Goal: Navigation & Orientation: Find specific page/section

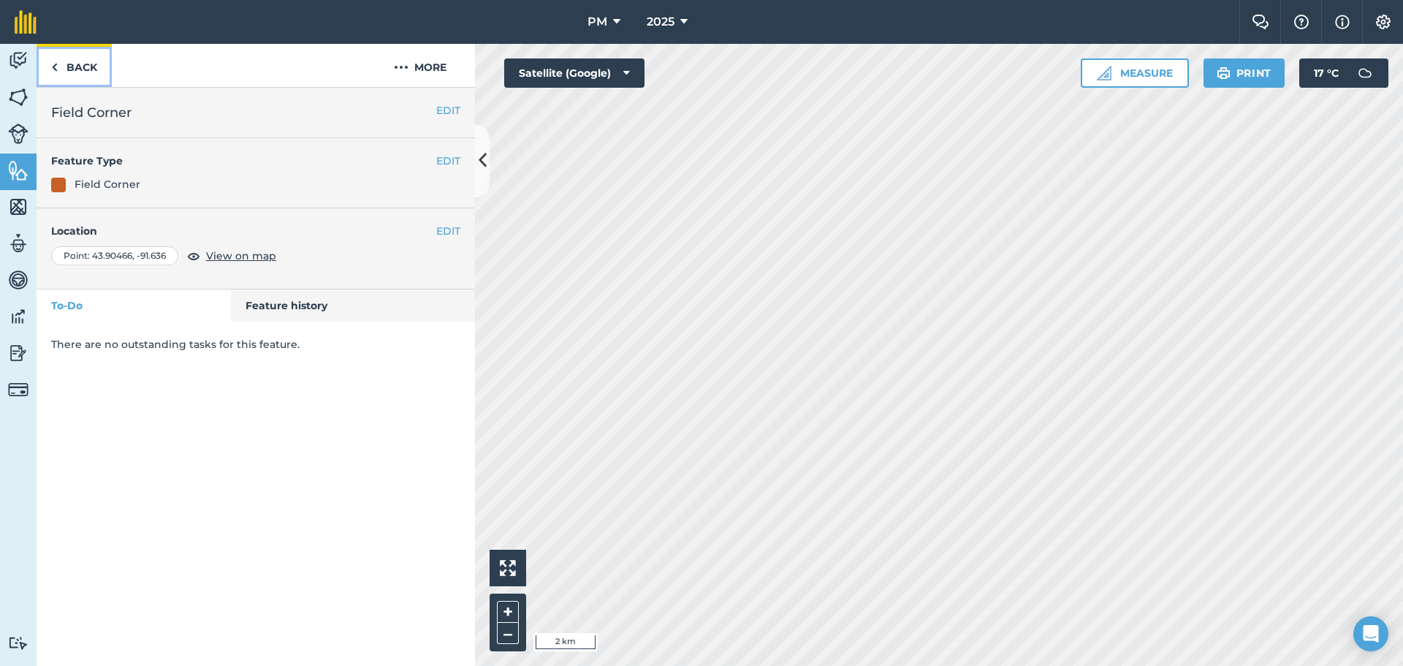
click at [65, 61] on link "Back" at bounding box center [74, 65] width 75 height 43
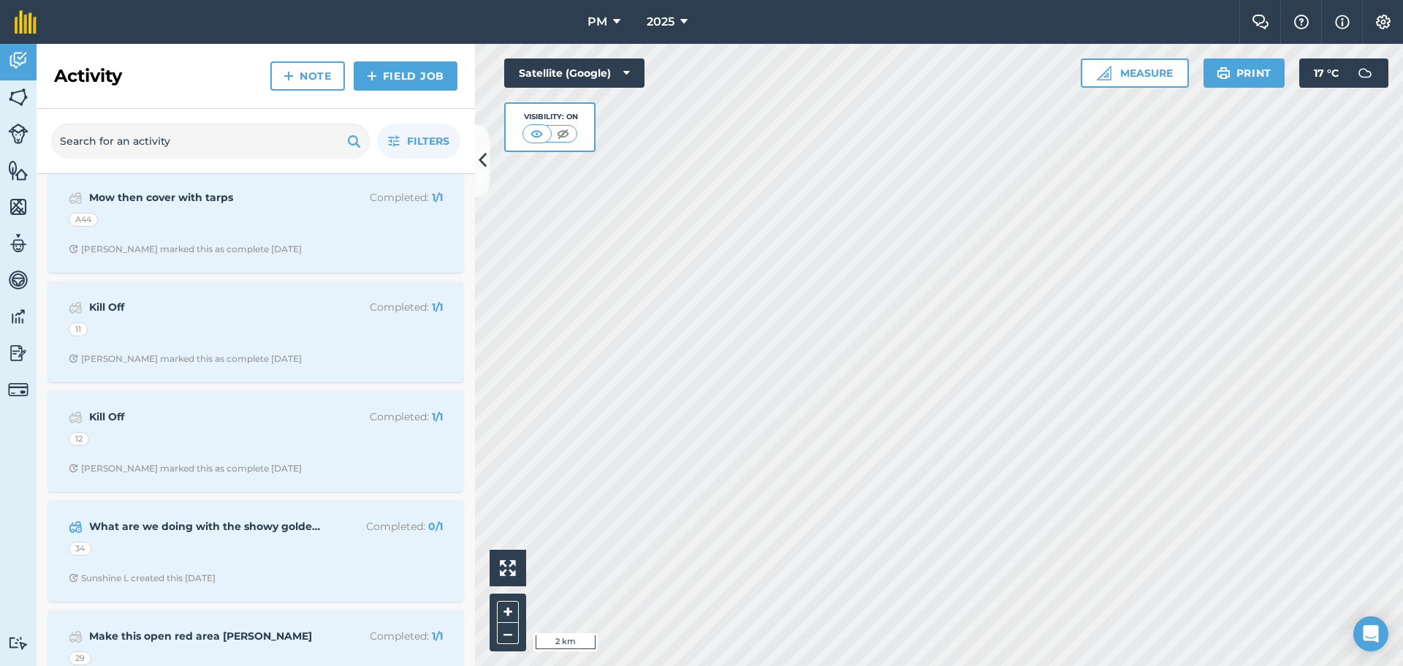
scroll to position [2412, 0]
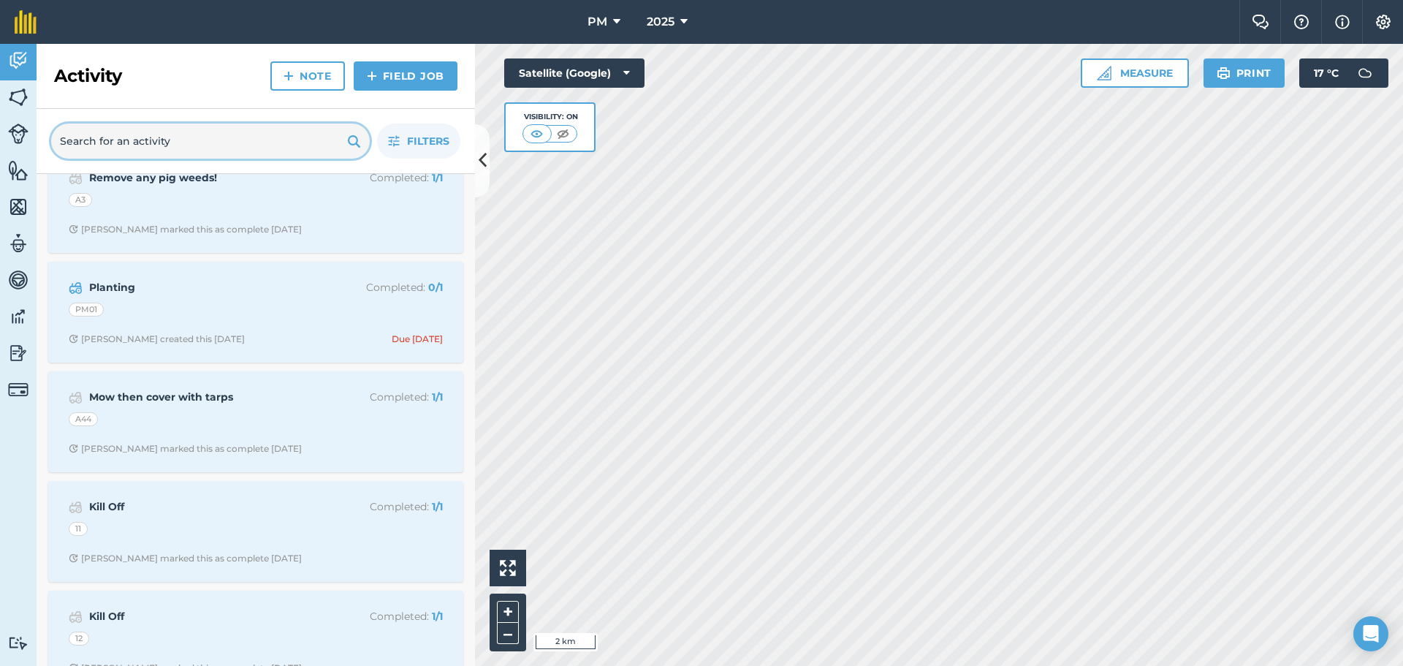
click at [246, 141] on input "text" at bounding box center [210, 141] width 319 height 35
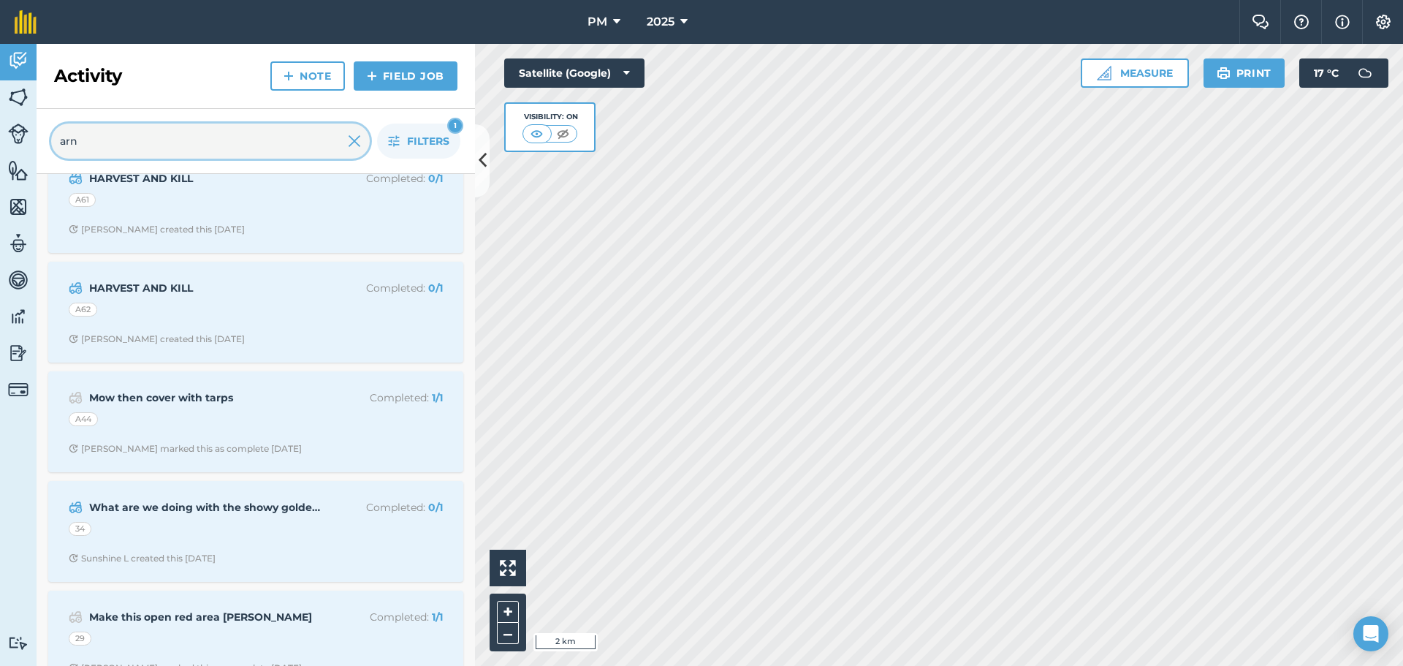
scroll to position [0, 0]
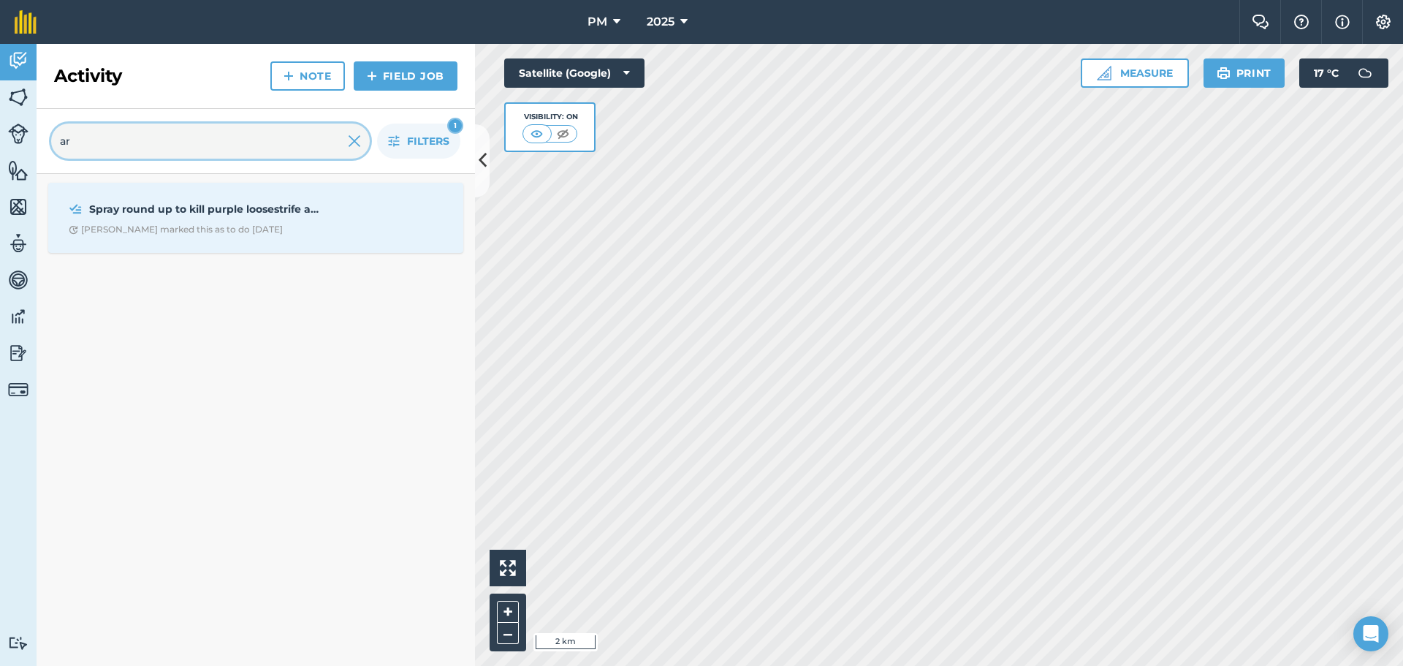
type input "a"
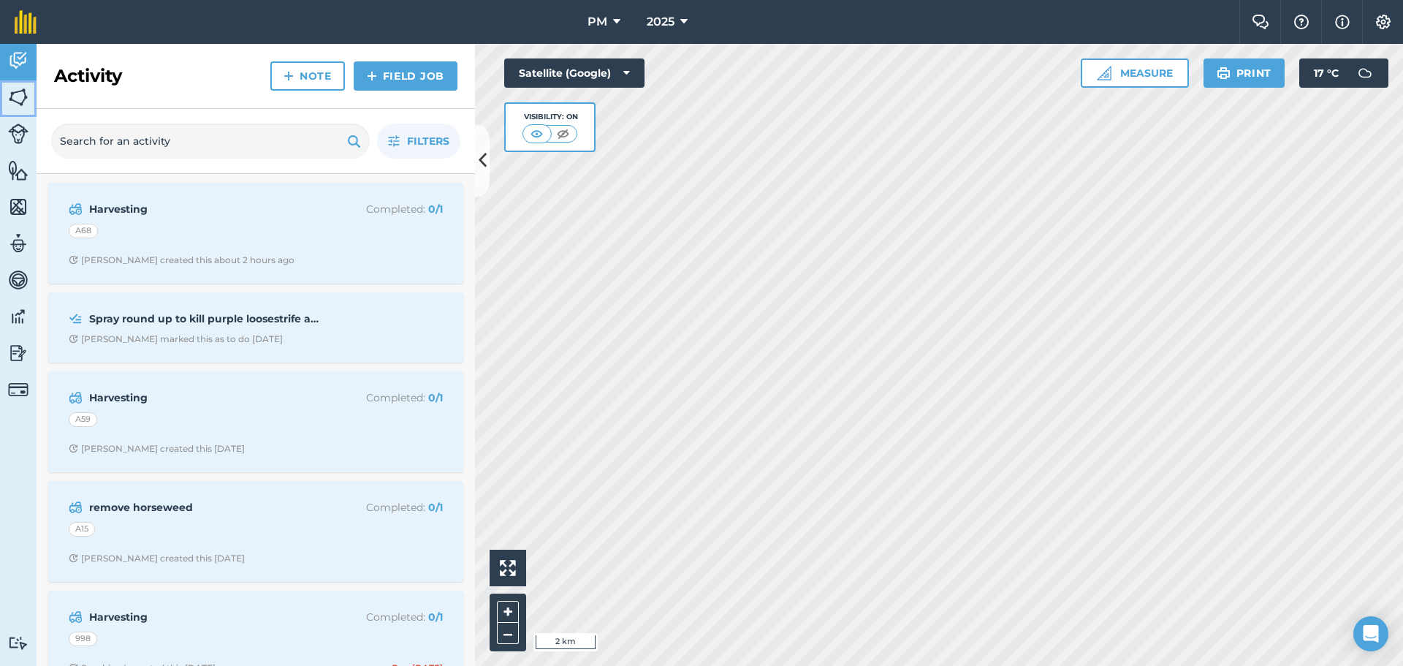
click at [23, 102] on img at bounding box center [18, 97] width 20 height 22
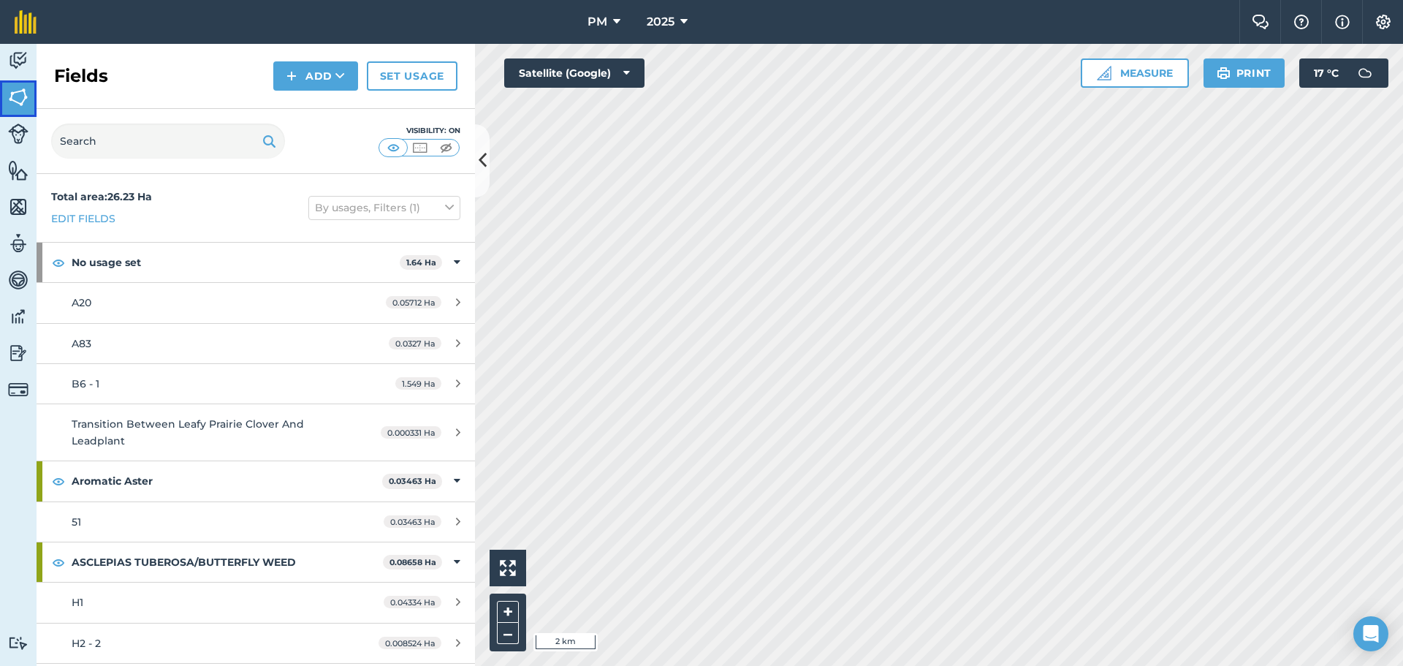
scroll to position [73, 0]
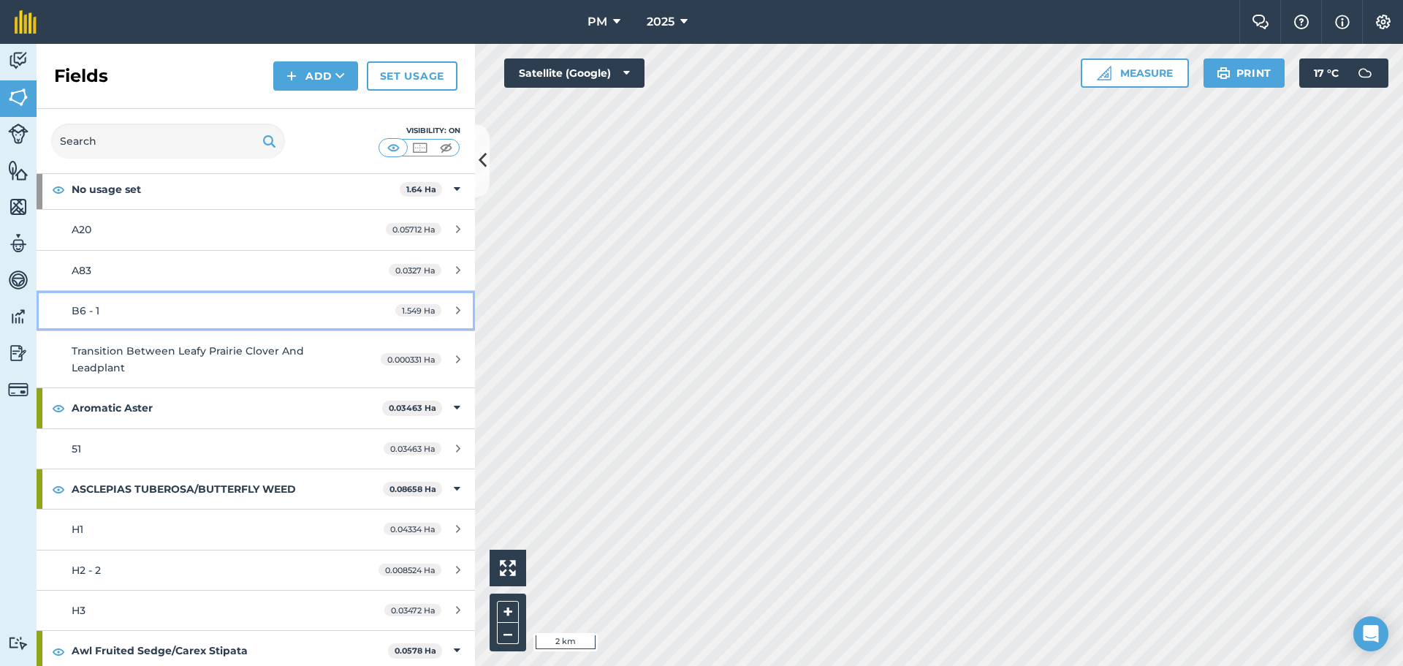
click at [72, 314] on span "B6 - 1" at bounding box center [86, 310] width 28 height 13
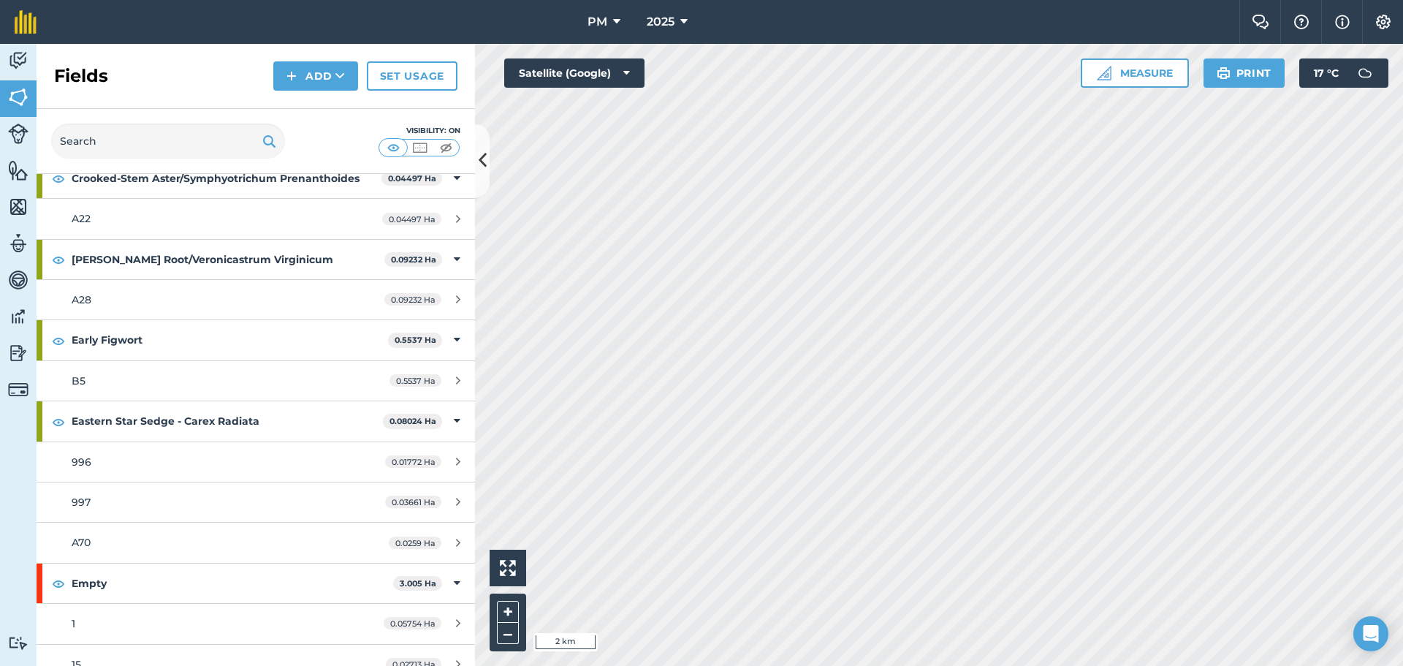
scroll to position [2047, 0]
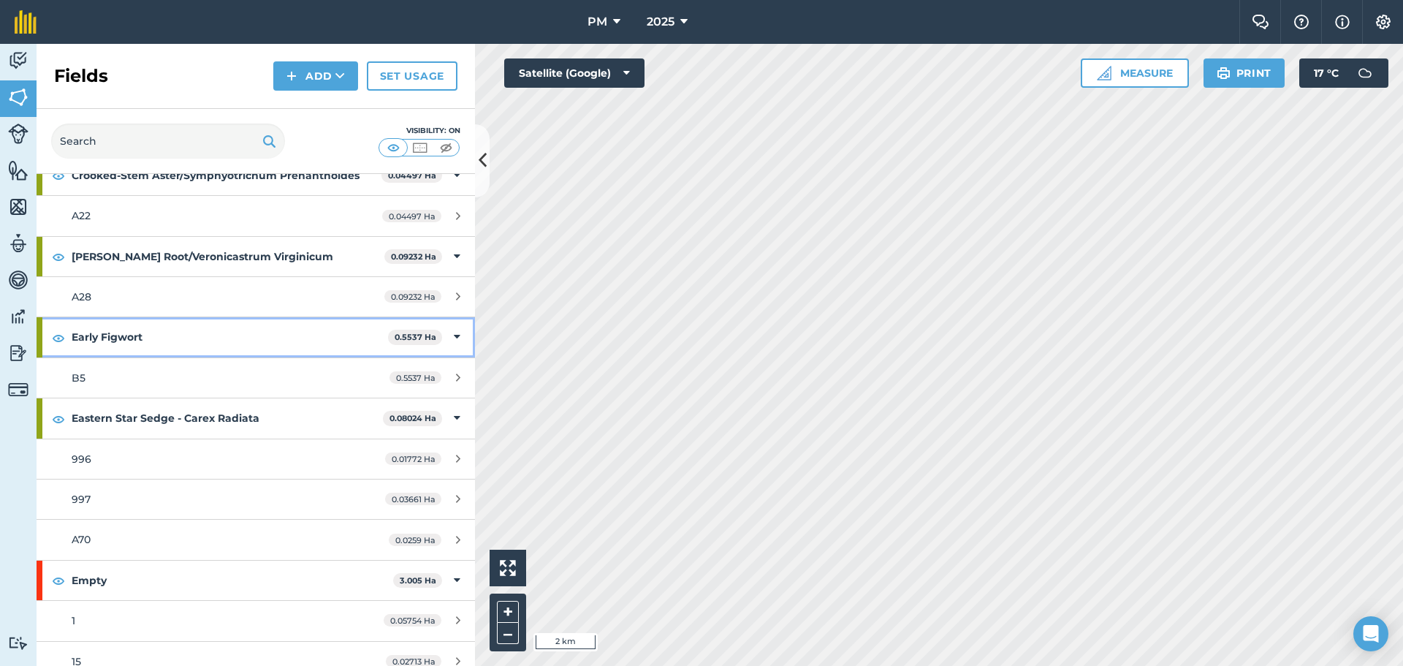
click at [137, 331] on strong "Early Figwort" at bounding box center [230, 336] width 317 height 39
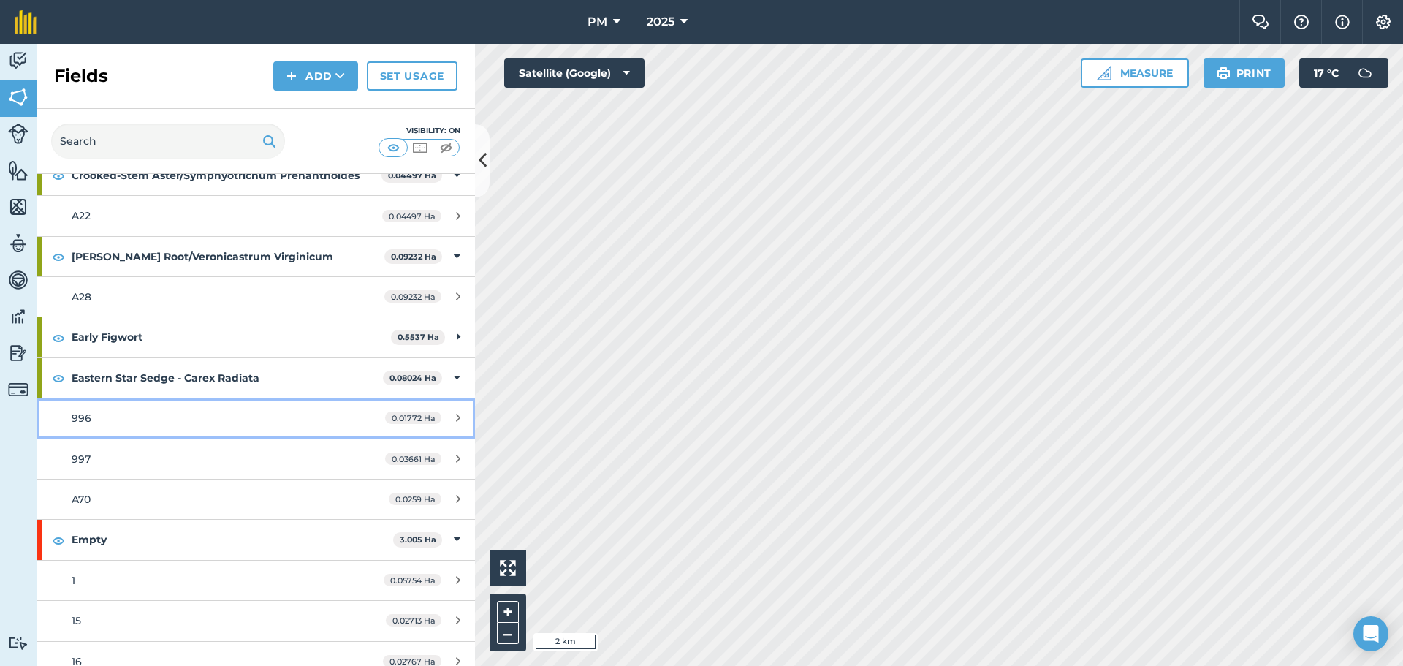
click at [77, 408] on link "996 0.01772 Ha" at bounding box center [256, 417] width 439 height 39
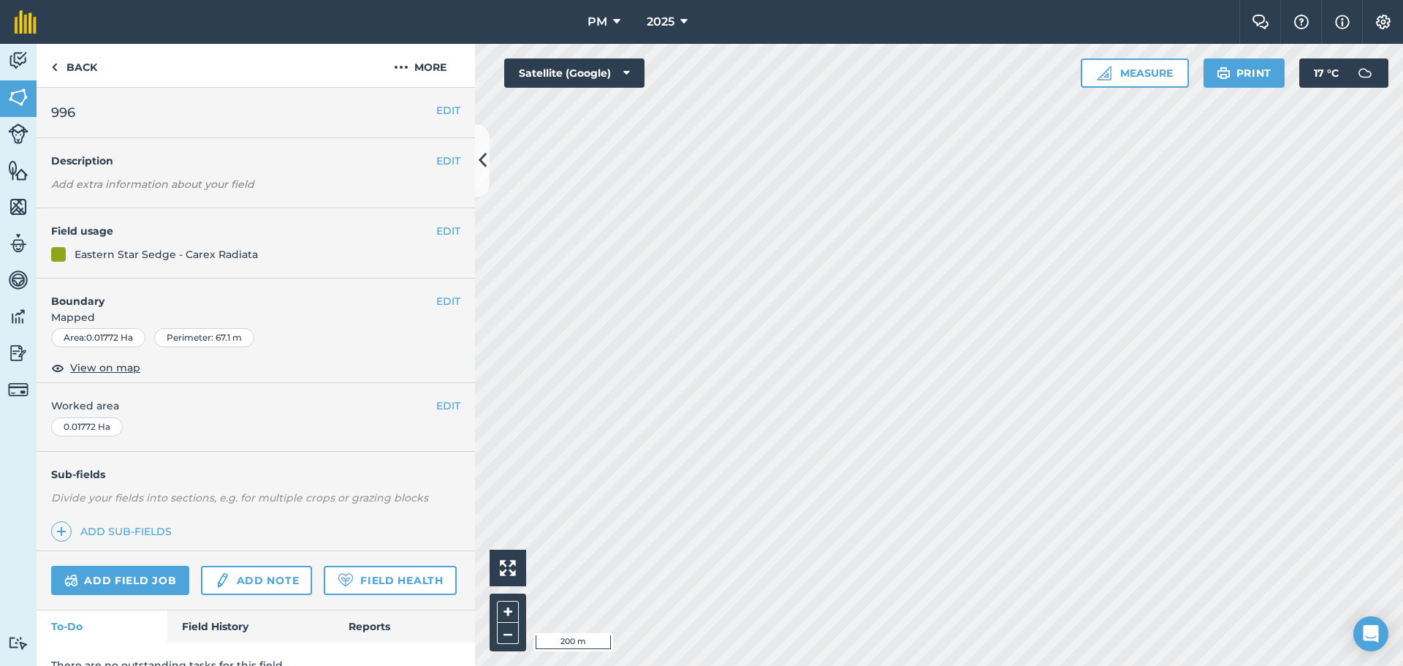
click at [1018, 590] on html "PM 2025 Farm Chat Help Info Settings PM - 2025 Printed on 09/09/2025 Field usag…" at bounding box center [701, 333] width 1403 height 666
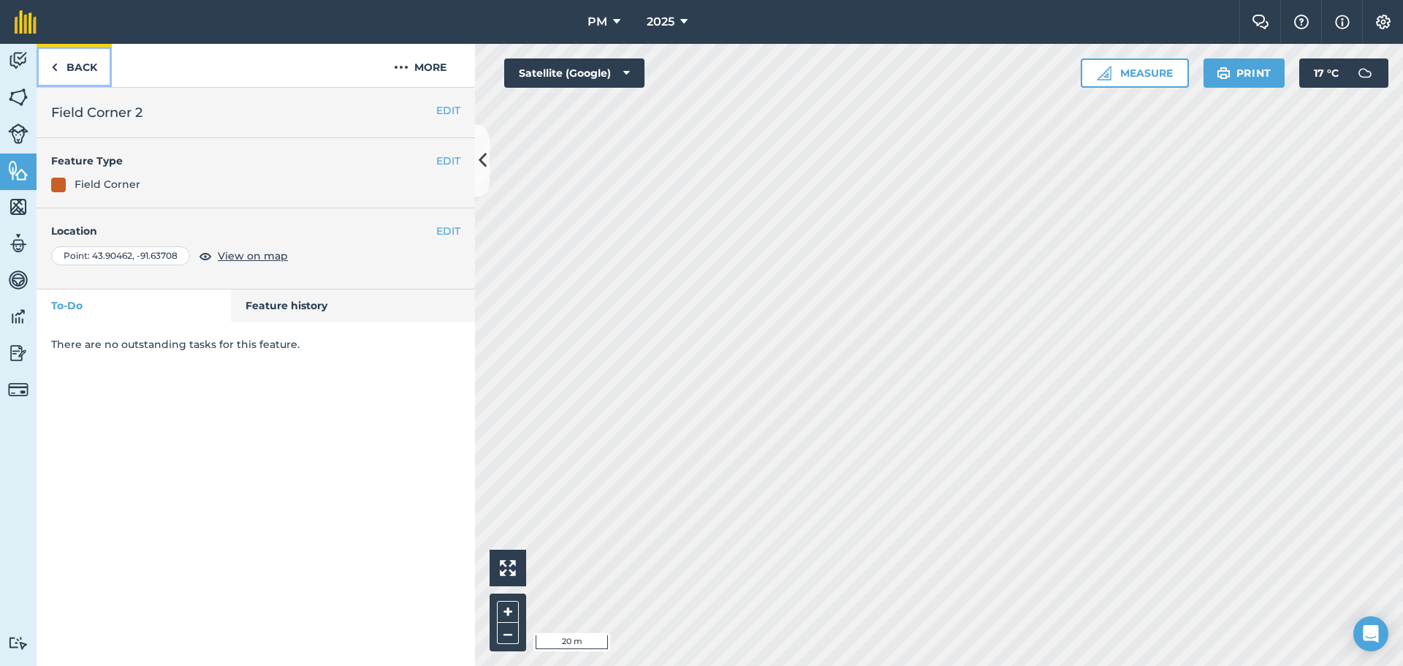
click at [53, 62] on img at bounding box center [54, 67] width 7 height 18
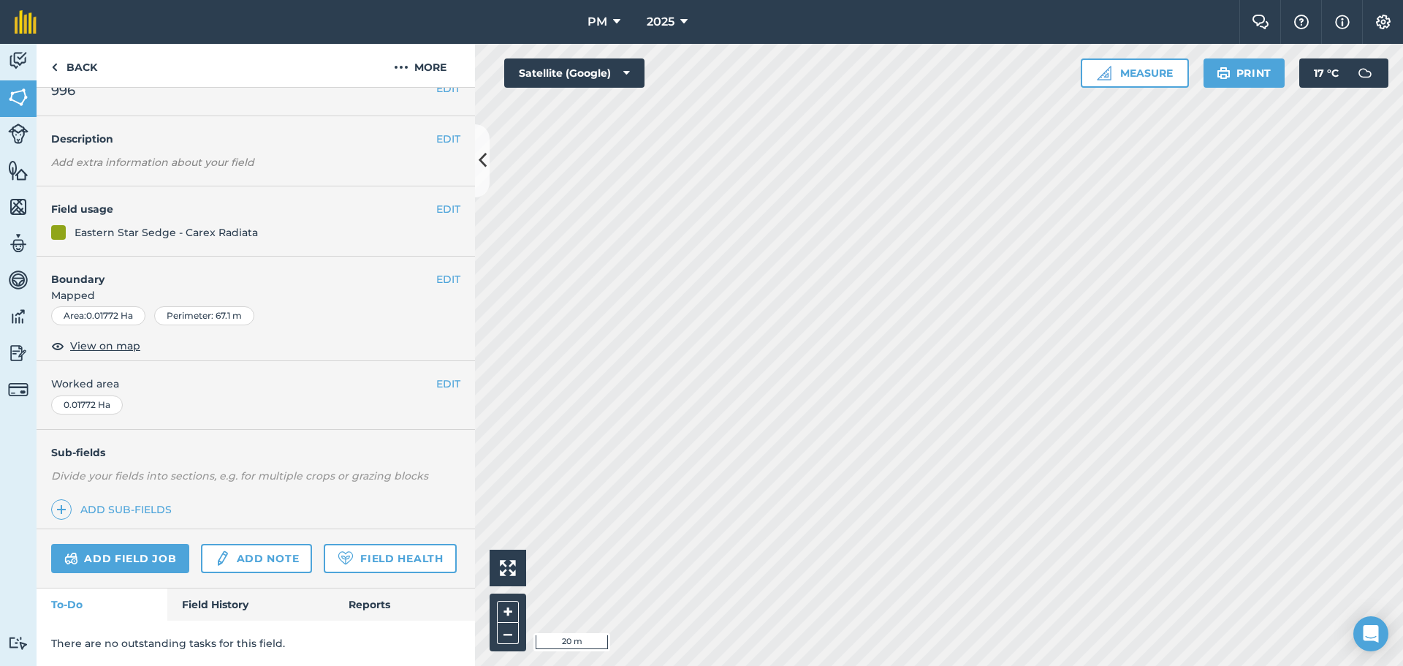
scroll to position [63, 0]
click at [213, 590] on link "Field History" at bounding box center [250, 604] width 166 height 32
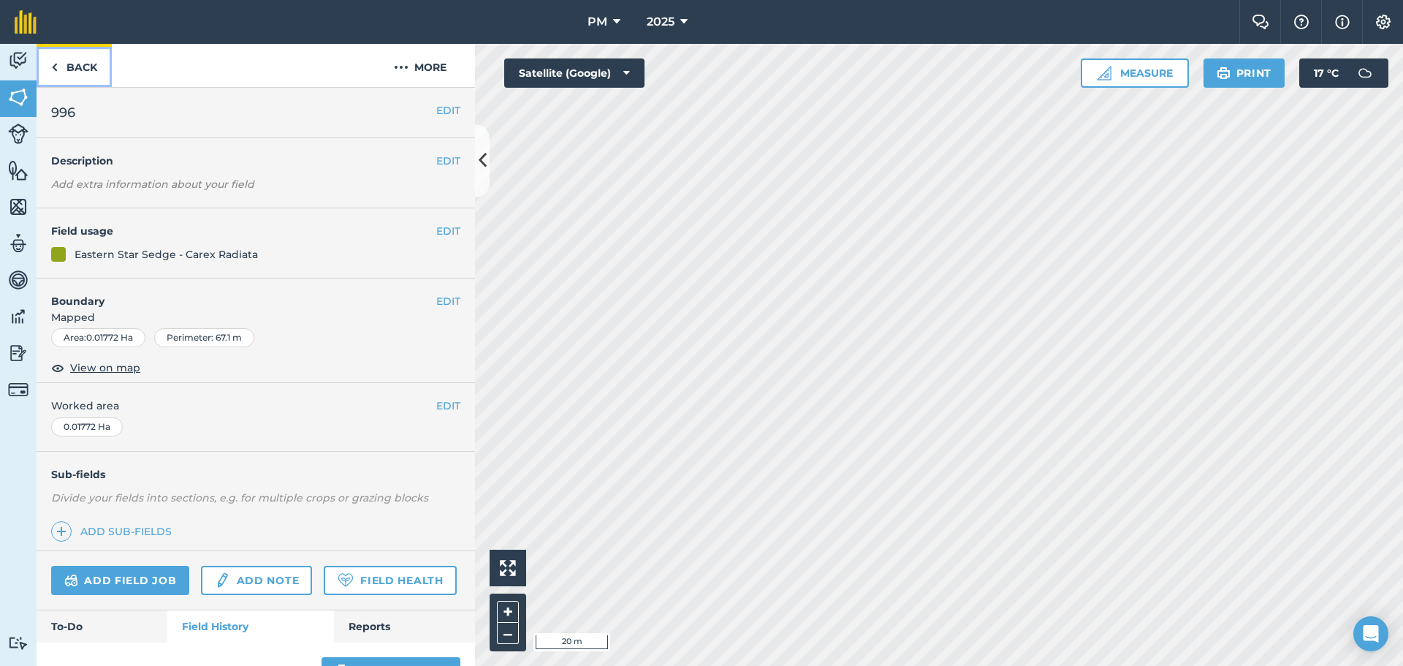
click at [60, 66] on link "Back" at bounding box center [74, 65] width 75 height 43
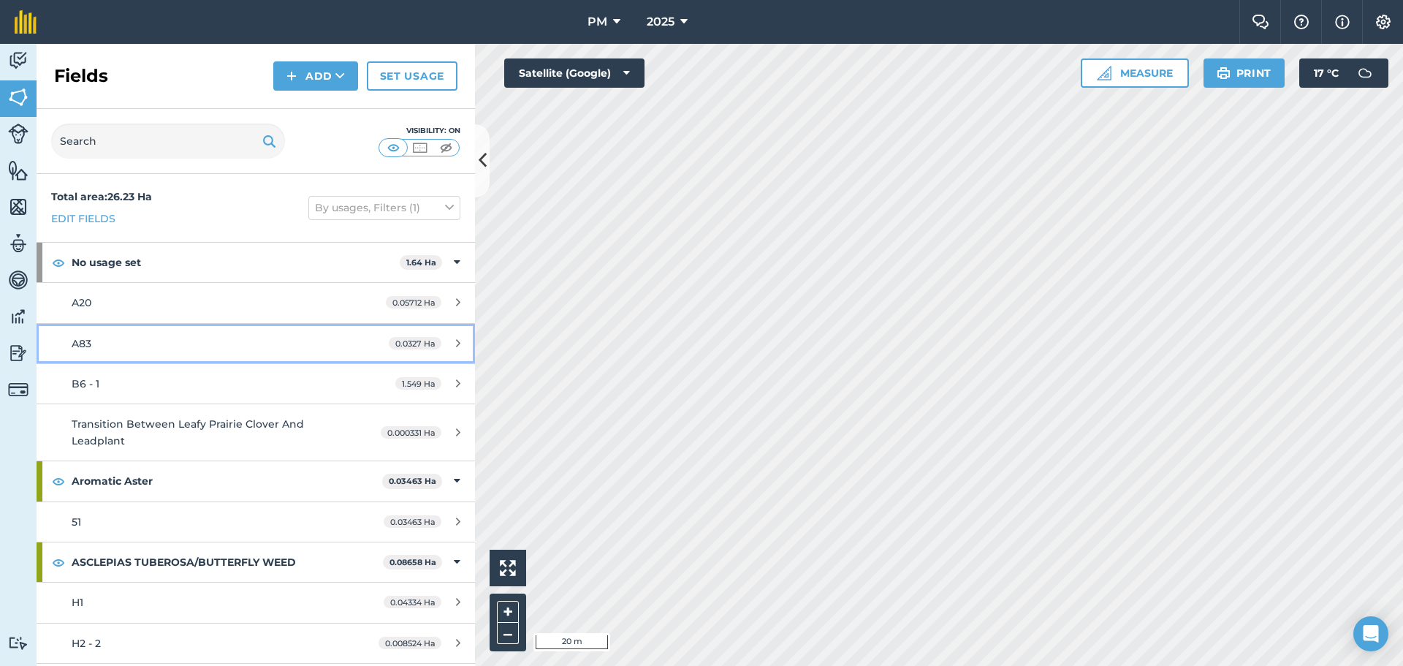
click at [107, 351] on div "A83" at bounding box center [209, 344] width 275 height 16
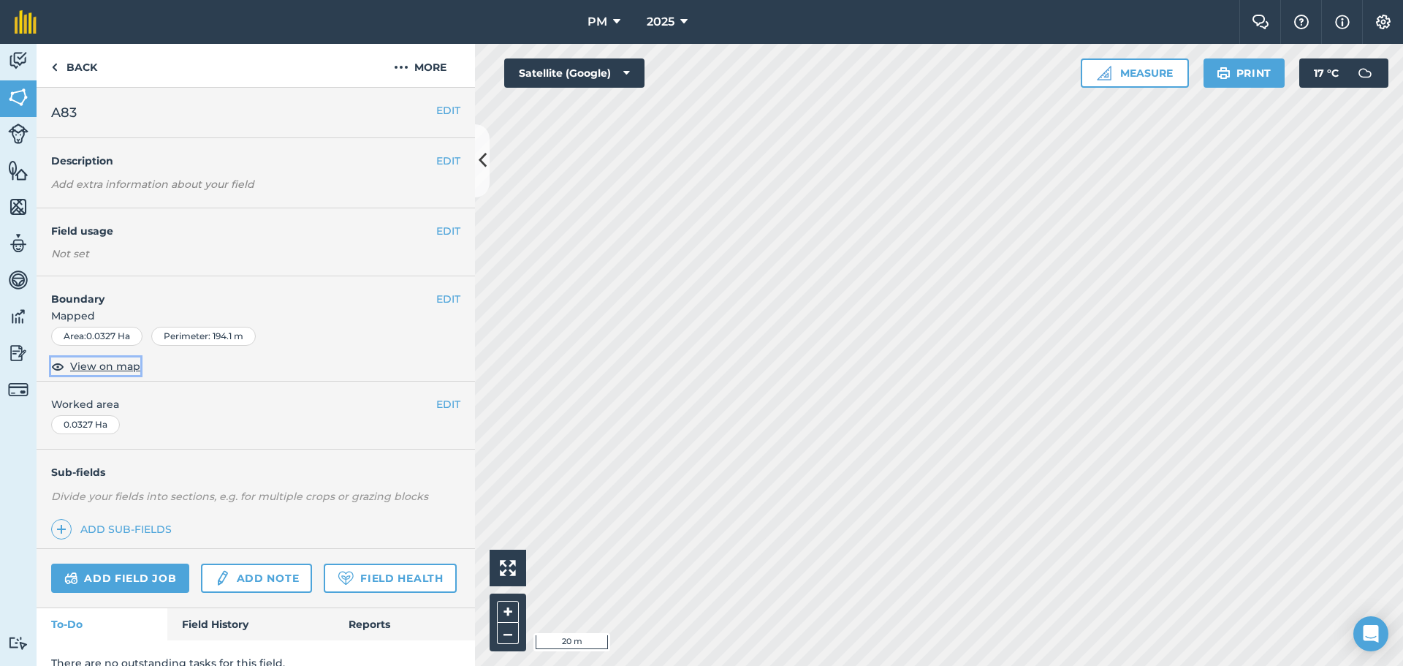
click at [107, 360] on span "View on map" at bounding box center [105, 366] width 70 height 16
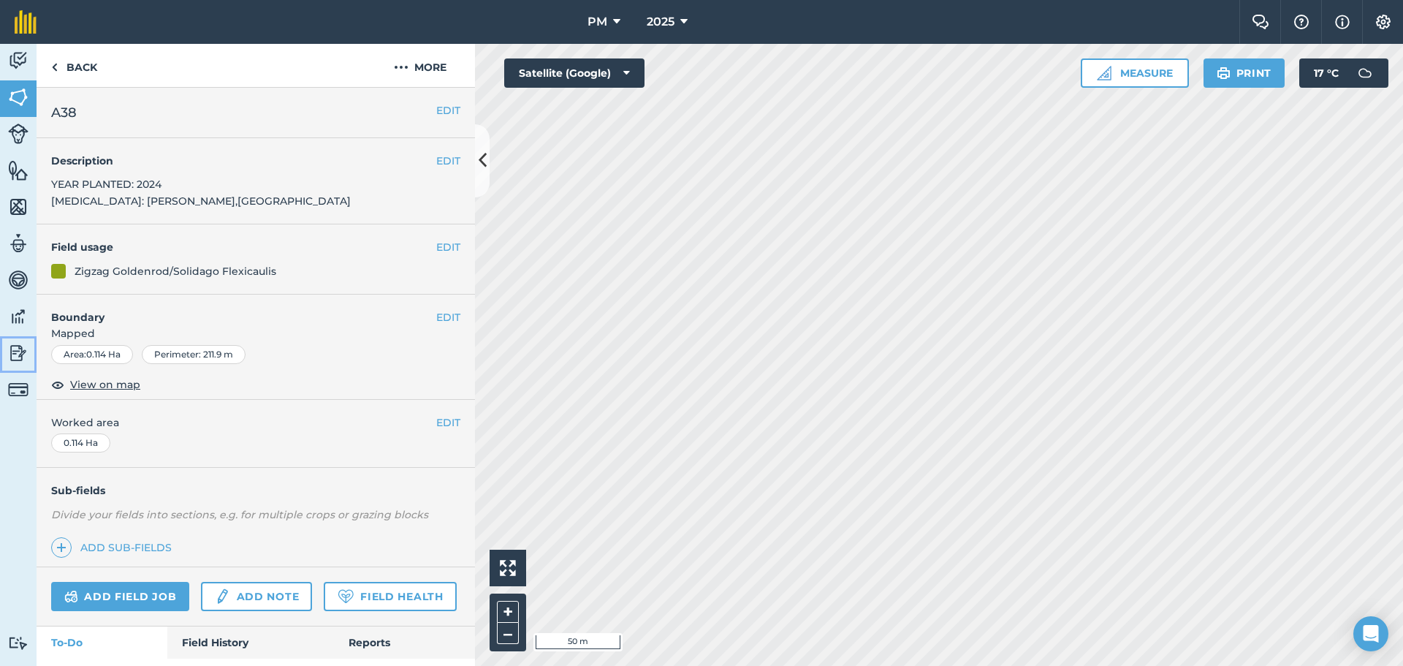
click at [18, 354] on img at bounding box center [18, 353] width 20 height 22
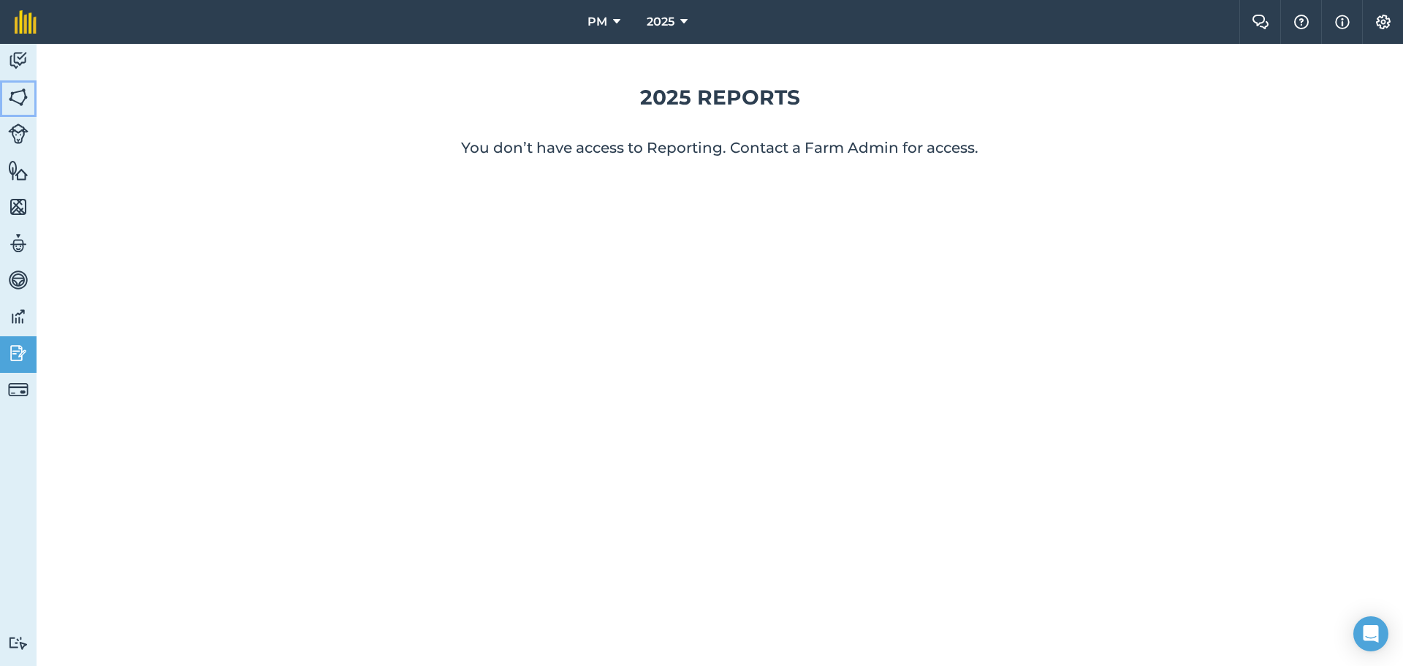
click at [15, 114] on link "Fields" at bounding box center [18, 98] width 37 height 37
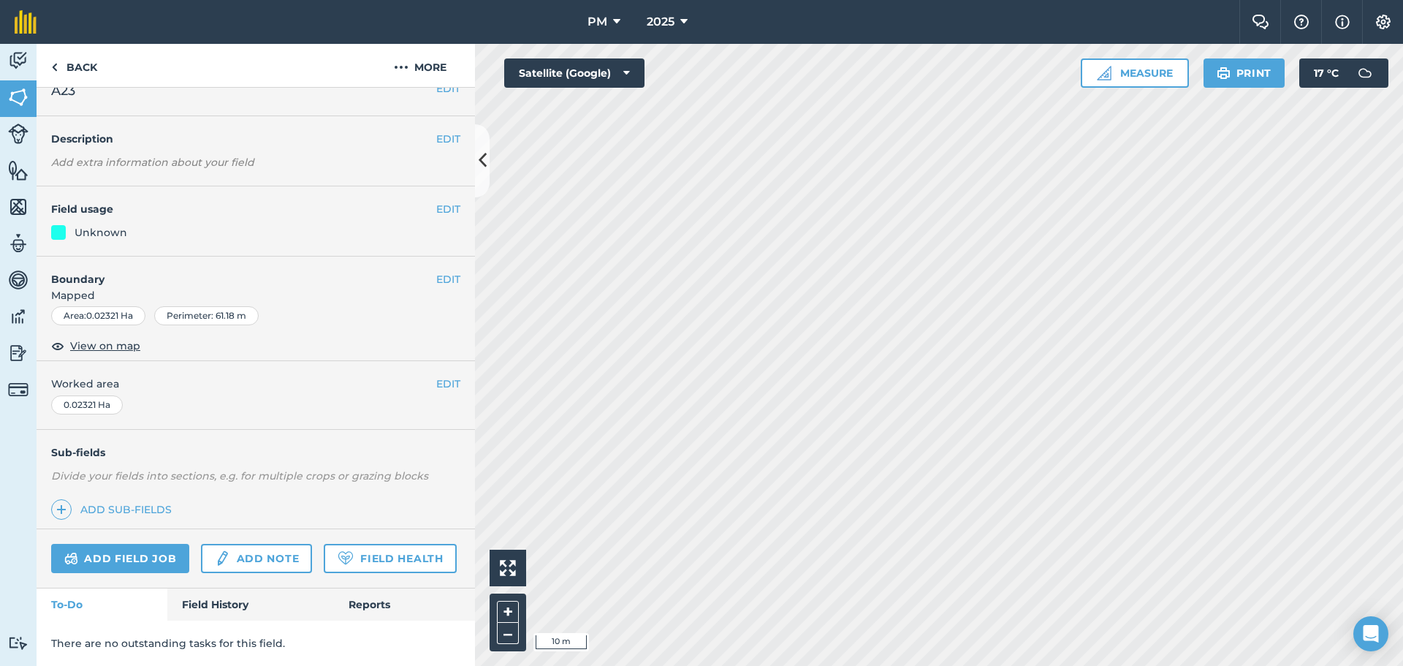
scroll to position [63, 0]
click at [229, 590] on link "Field History" at bounding box center [250, 604] width 166 height 32
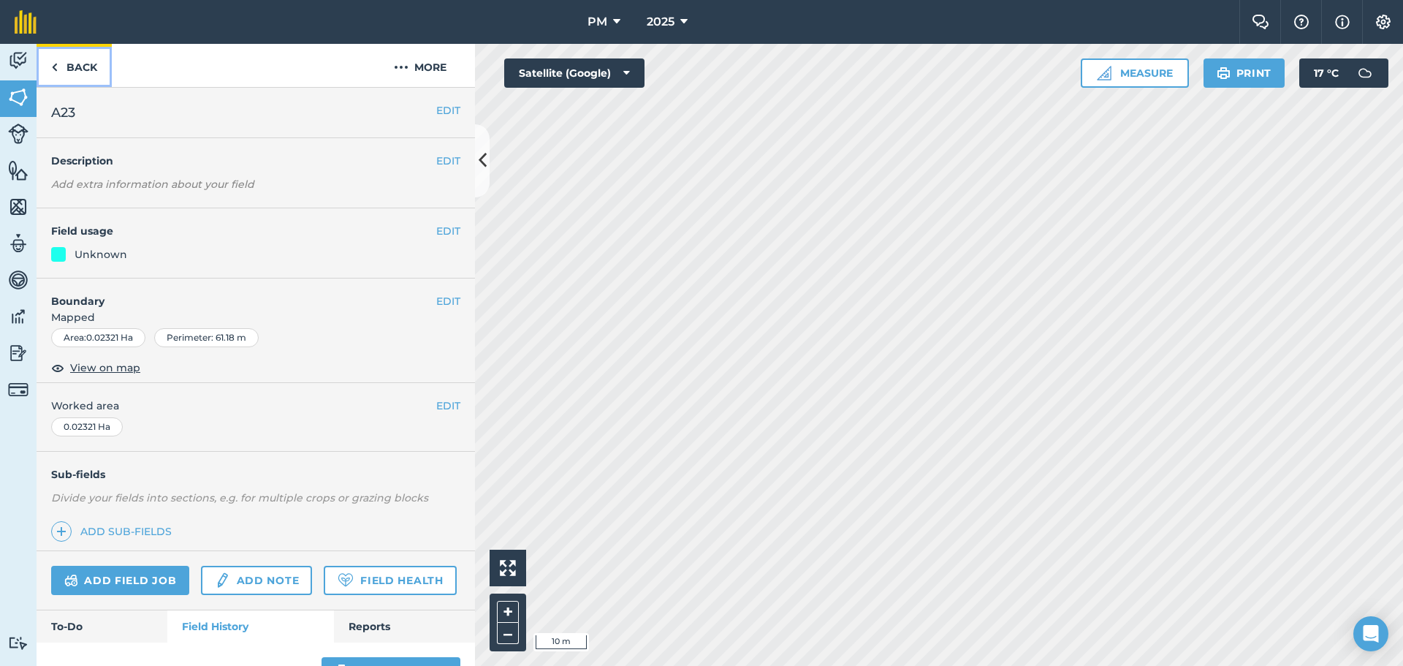
click at [66, 68] on link "Back" at bounding box center [74, 65] width 75 height 43
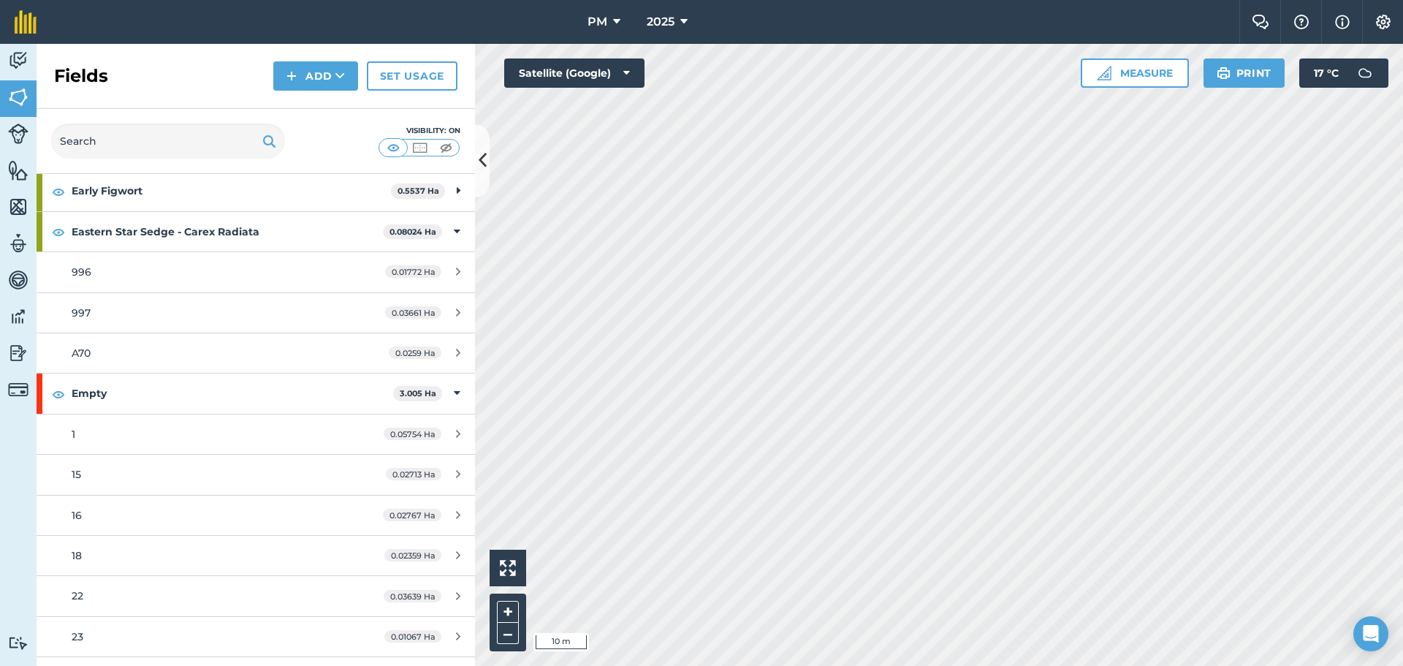
scroll to position [2485, 0]
